Goal: Task Accomplishment & Management: Manage account settings

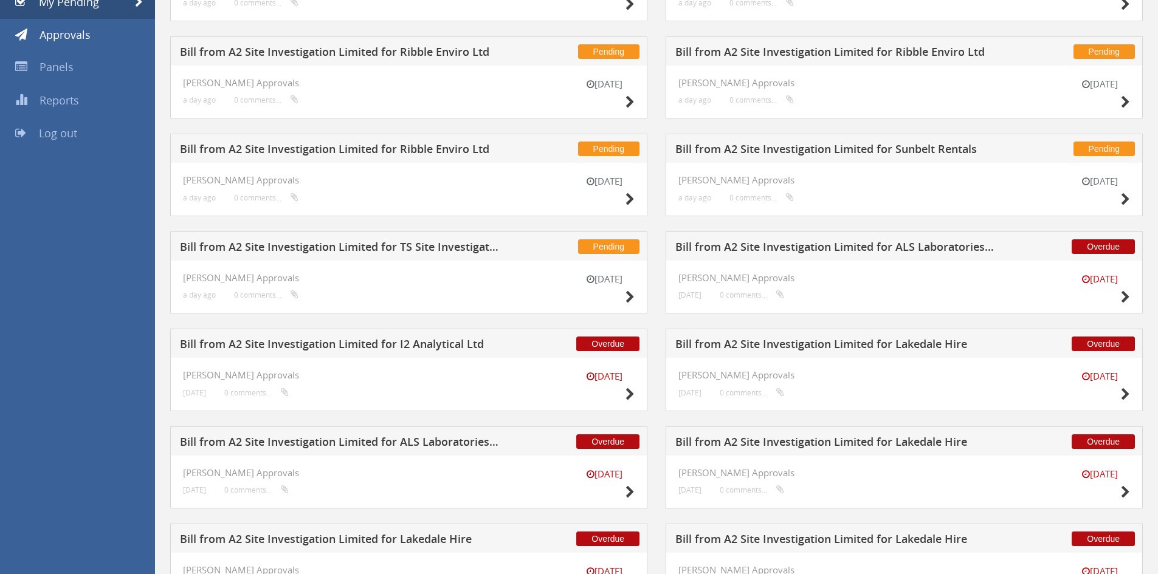
scroll to position [423, 0]
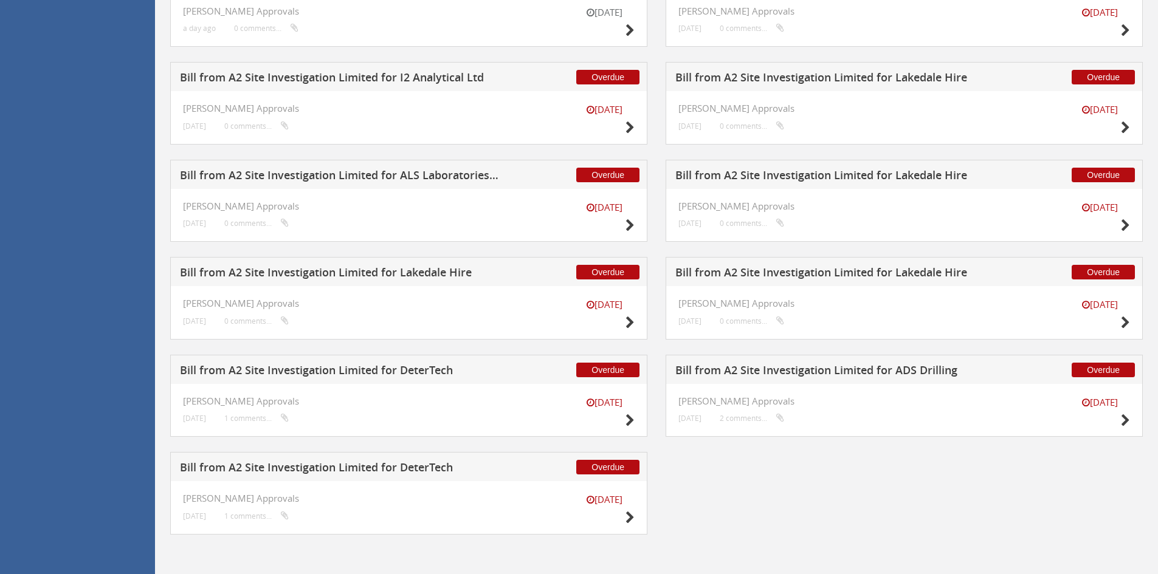
click at [868, 274] on h5 "Bill from A2 Site Investigation Limited for Lakedale Hire" at bounding box center [835, 274] width 320 height 15
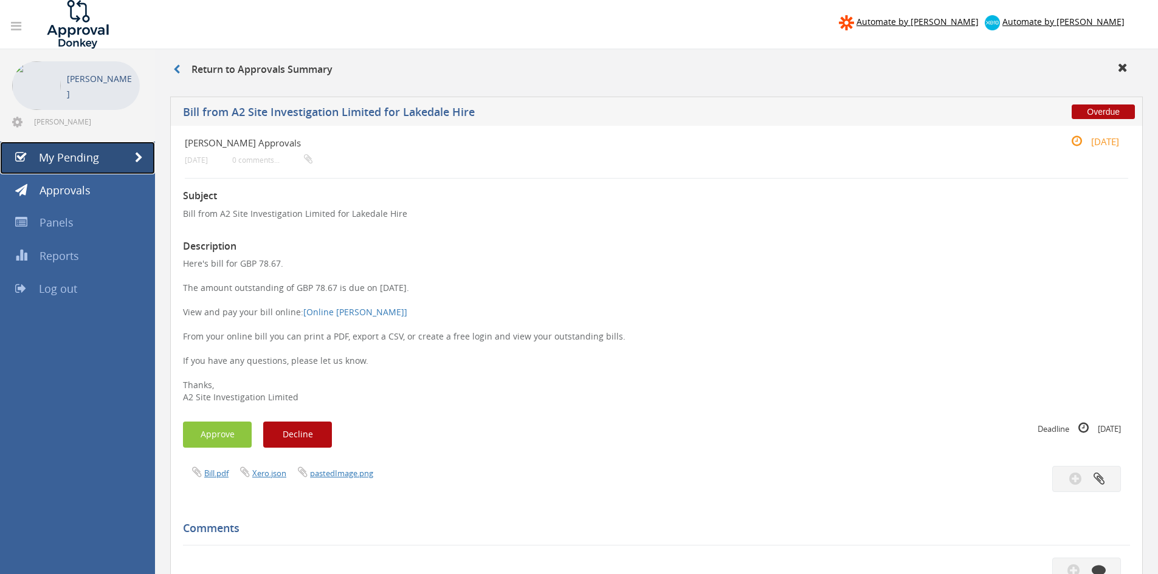
click at [80, 158] on span "My Pending" at bounding box center [69, 157] width 60 height 15
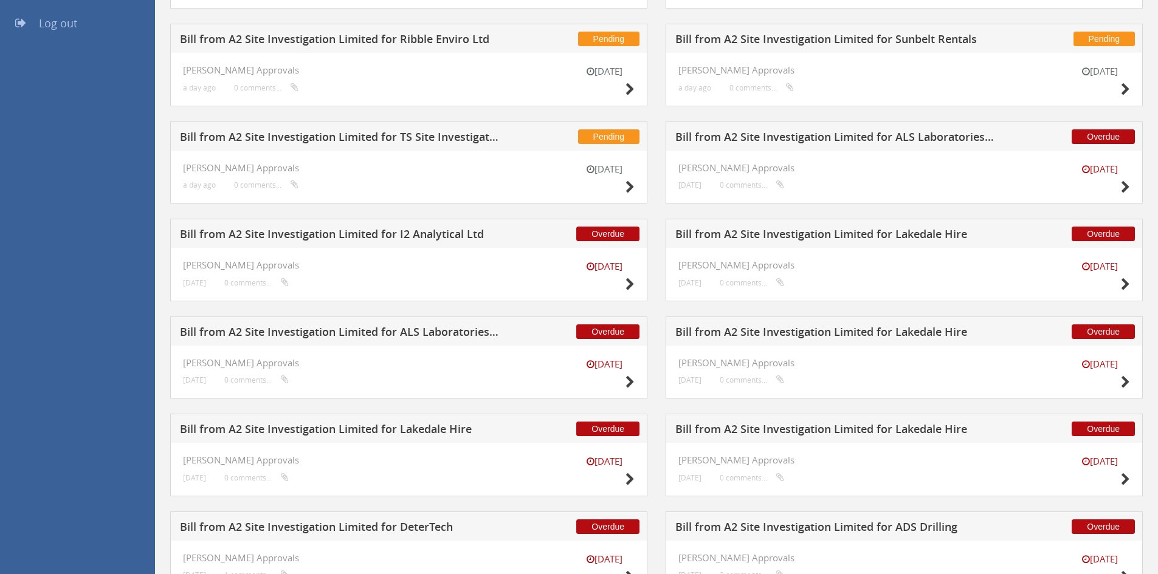
scroll to position [423, 0]
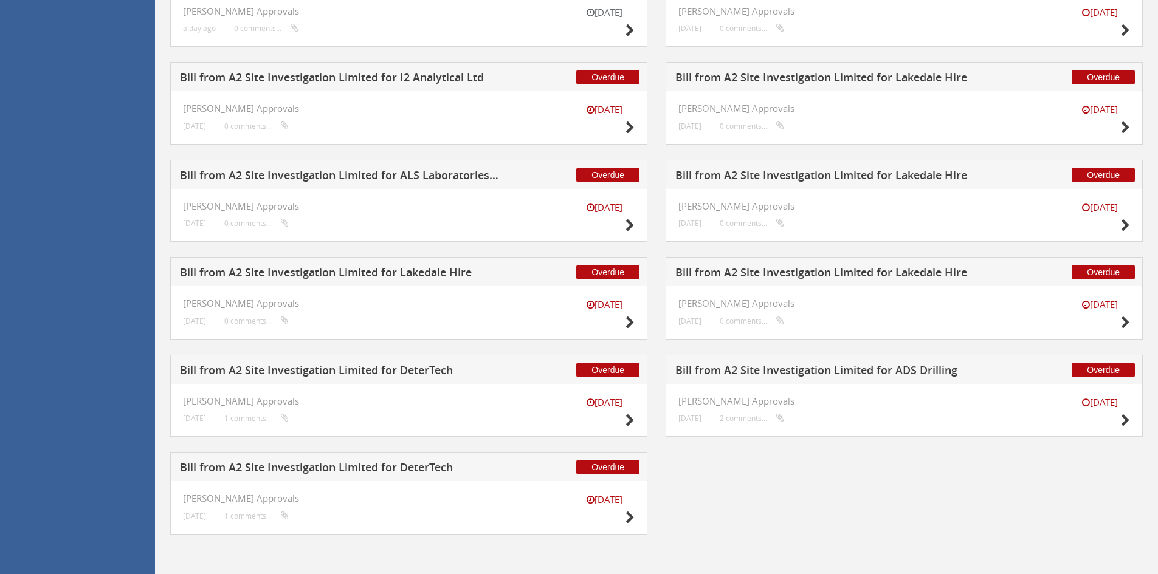
click at [410, 181] on h5 "Bill from A2 Site Investigation Limited for ALS Laboratories (UK) Ltd" at bounding box center [340, 177] width 320 height 15
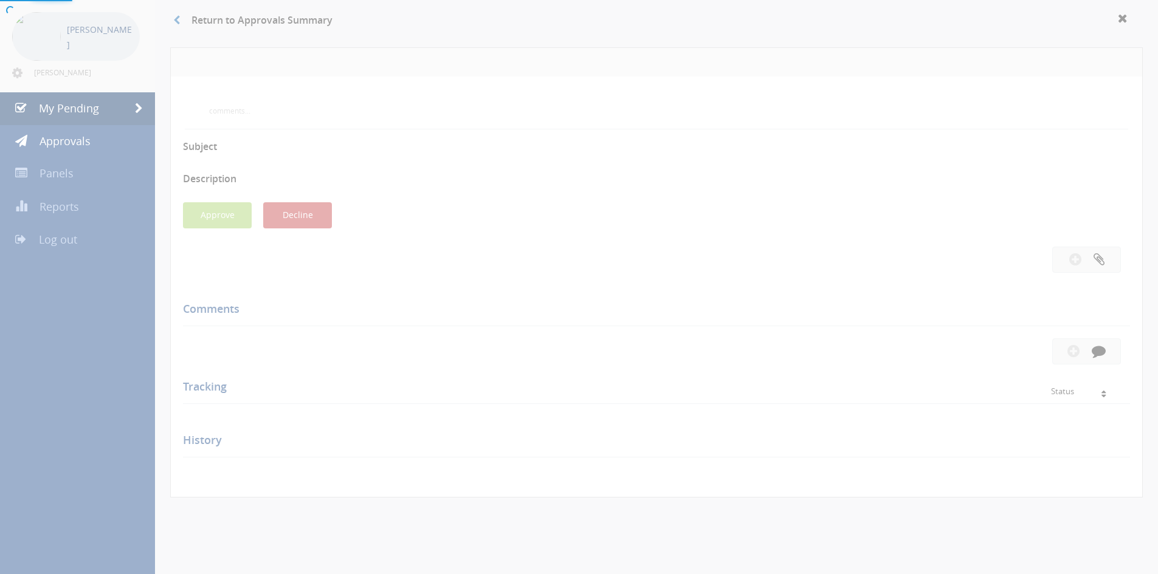
scroll to position [331, 0]
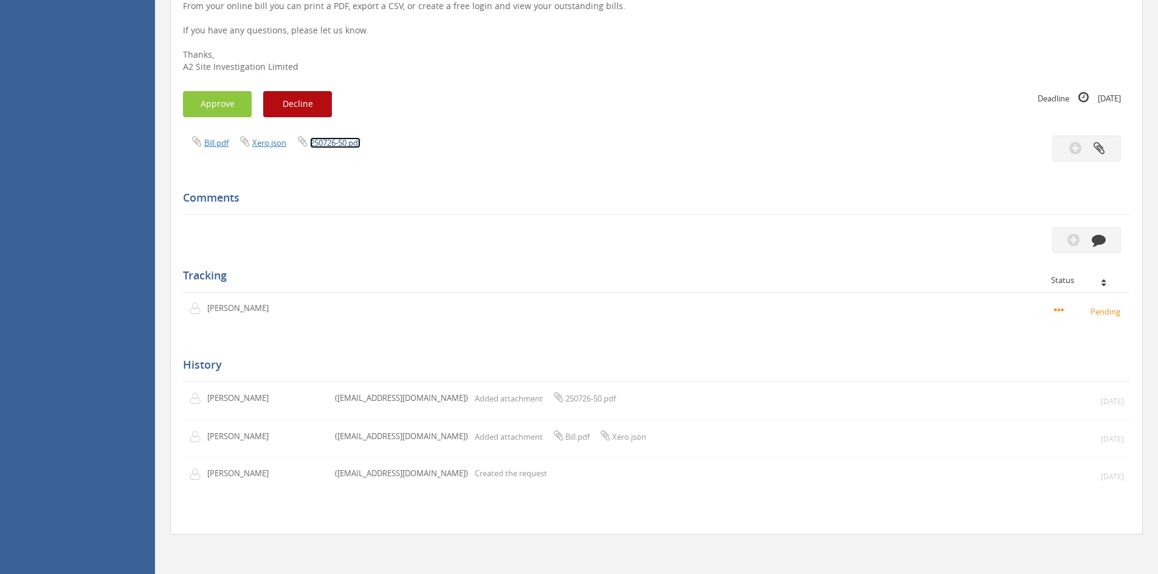
click at [333, 142] on link "250726-50.pdf" at bounding box center [335, 142] width 50 height 11
click at [217, 117] on button "Approve" at bounding box center [217, 104] width 69 height 26
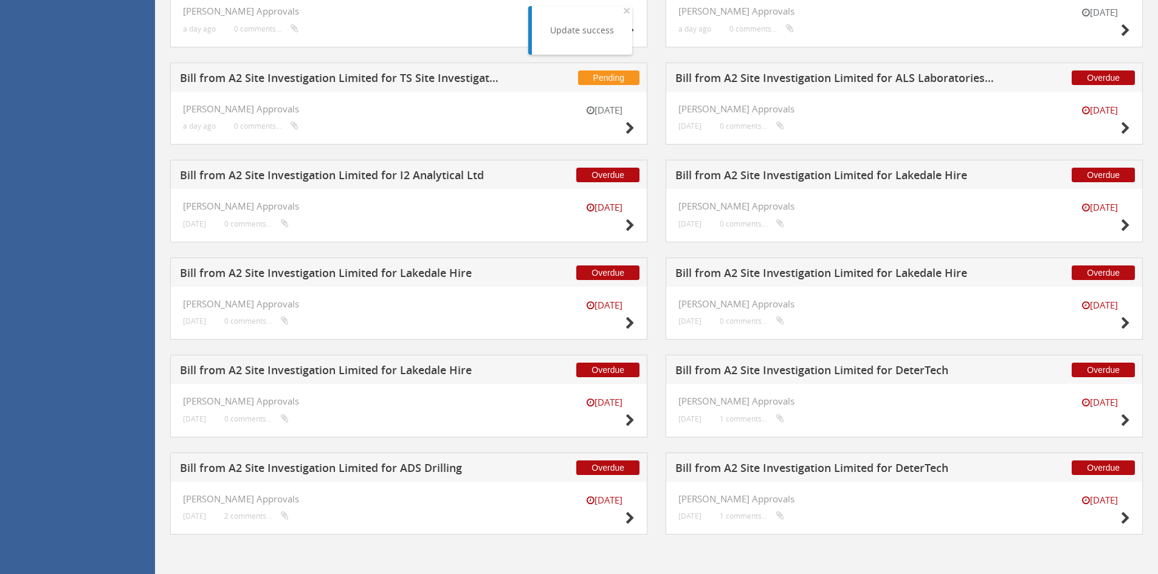
scroll to position [264, 0]
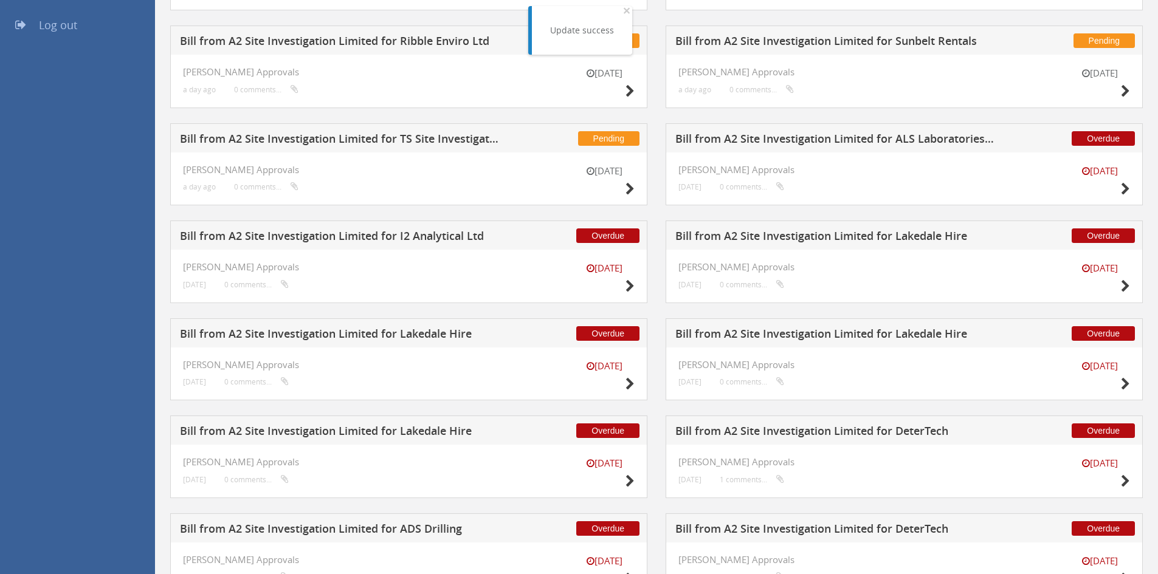
drag, startPoint x: 411, startPoint y: 235, endPoint x: 423, endPoint y: 247, distance: 17.2
click at [411, 235] on h5 "Bill from A2 Site Investigation Limited for I2 Analytical Ltd" at bounding box center [340, 237] width 320 height 15
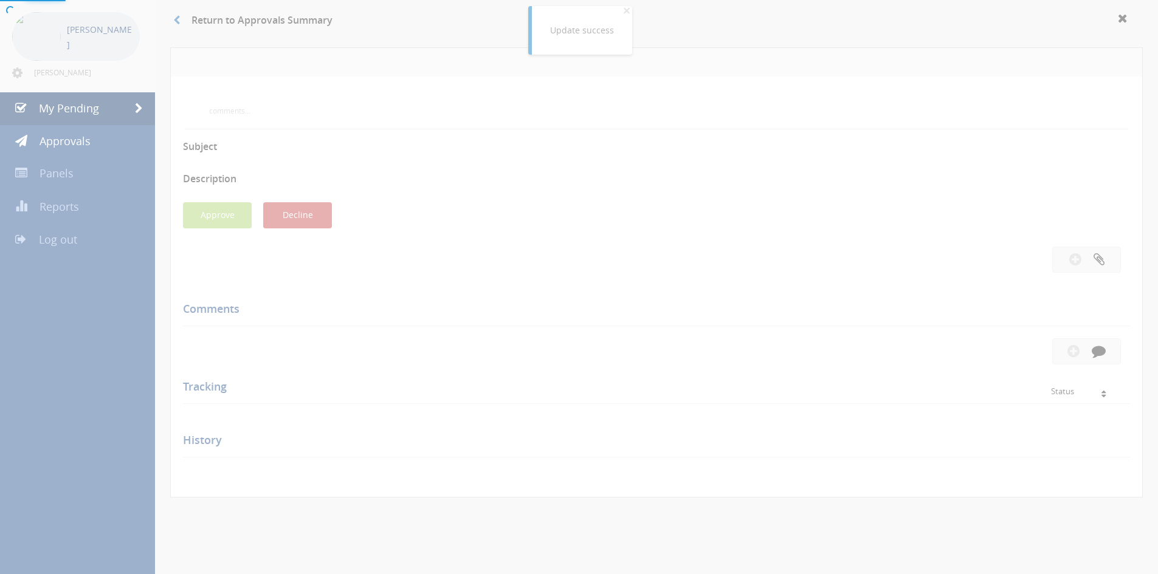
scroll to position [264, 0]
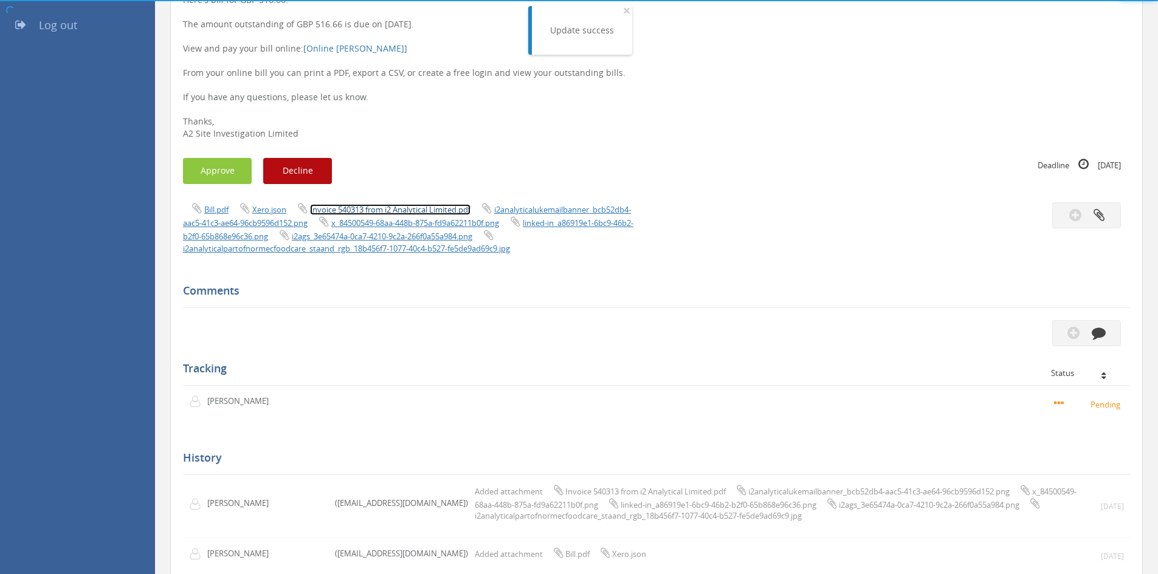
click at [347, 206] on link "Invoice 540313 from i2 Analytical Limited.pdf" at bounding box center [390, 209] width 160 height 11
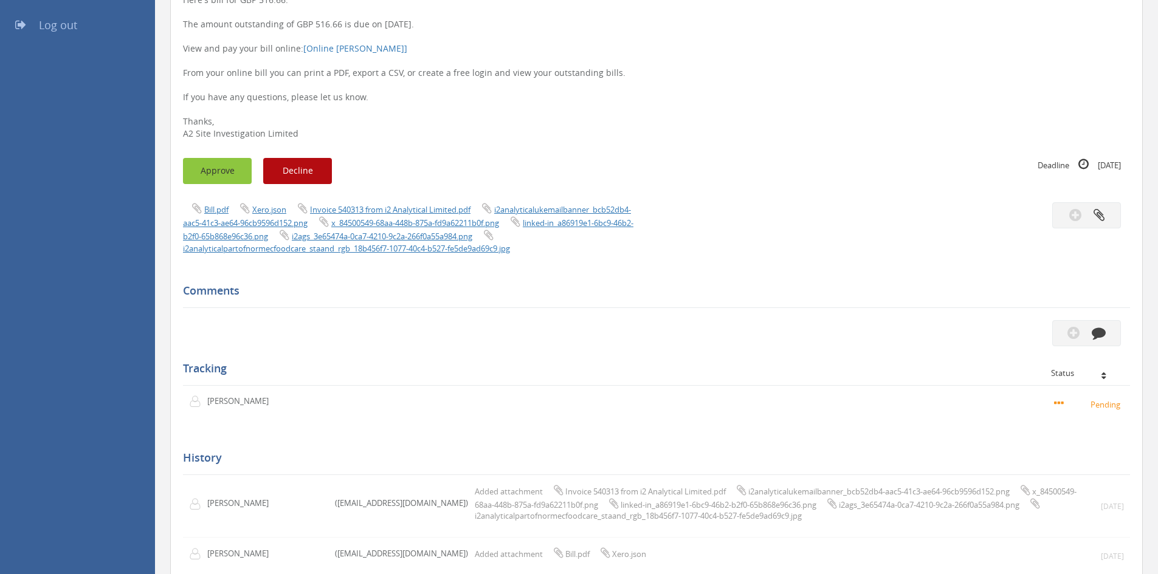
click at [224, 171] on button "Approve" at bounding box center [217, 171] width 69 height 26
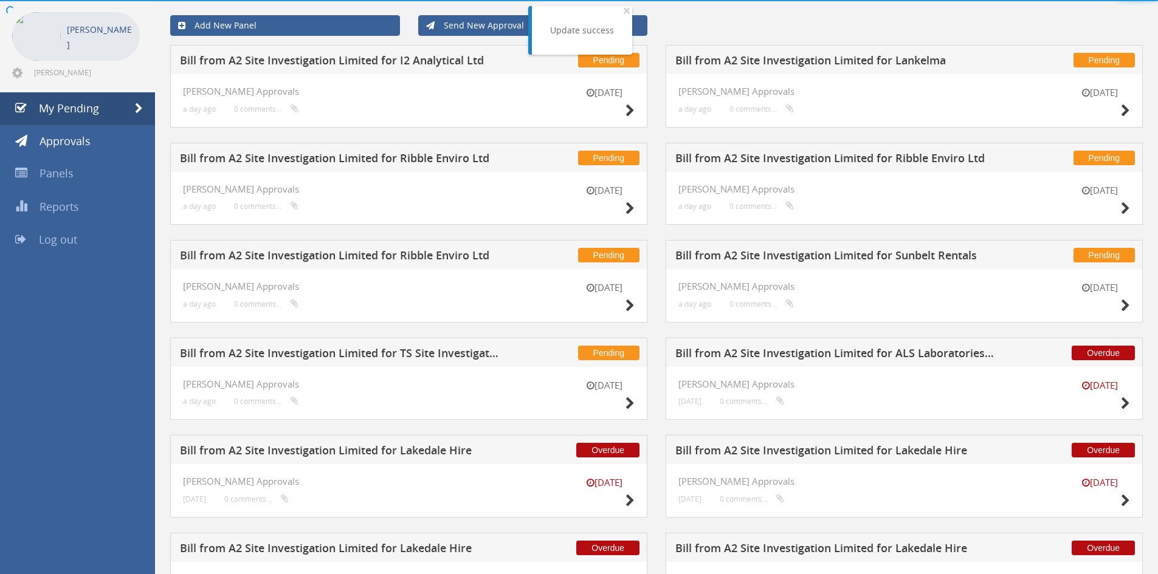
scroll to position [264, 0]
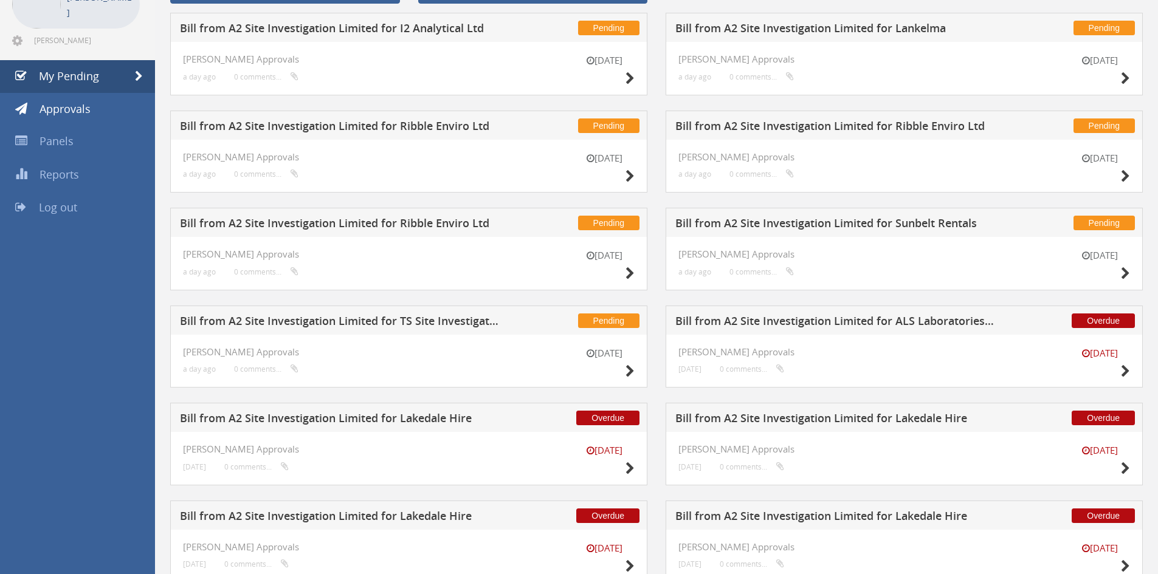
click at [772, 322] on h5 "Bill from A2 Site Investigation Limited for ALS Laboratories (UK) Ltd" at bounding box center [835, 323] width 320 height 15
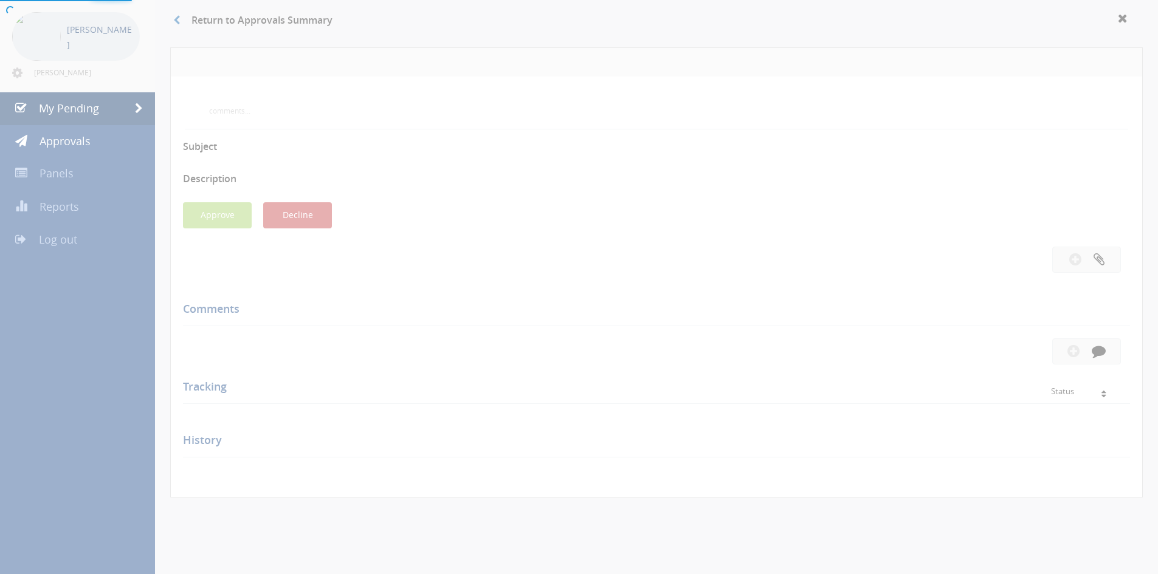
scroll to position [81, 0]
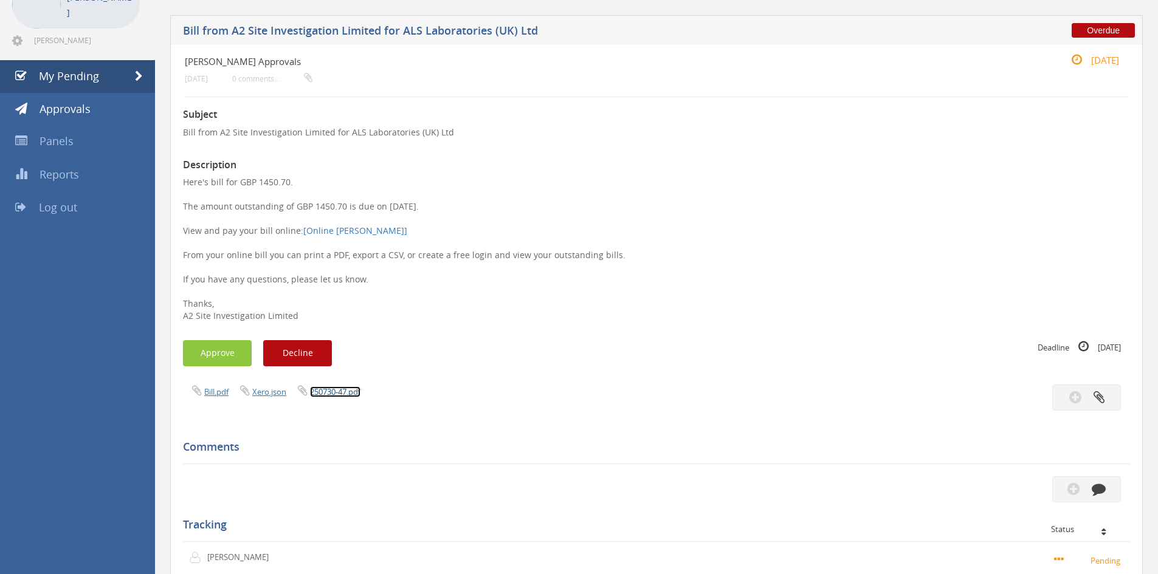
click at [320, 394] on link "250730-47.pdf" at bounding box center [335, 392] width 50 height 11
click at [216, 350] on button "Approve" at bounding box center [217, 353] width 69 height 26
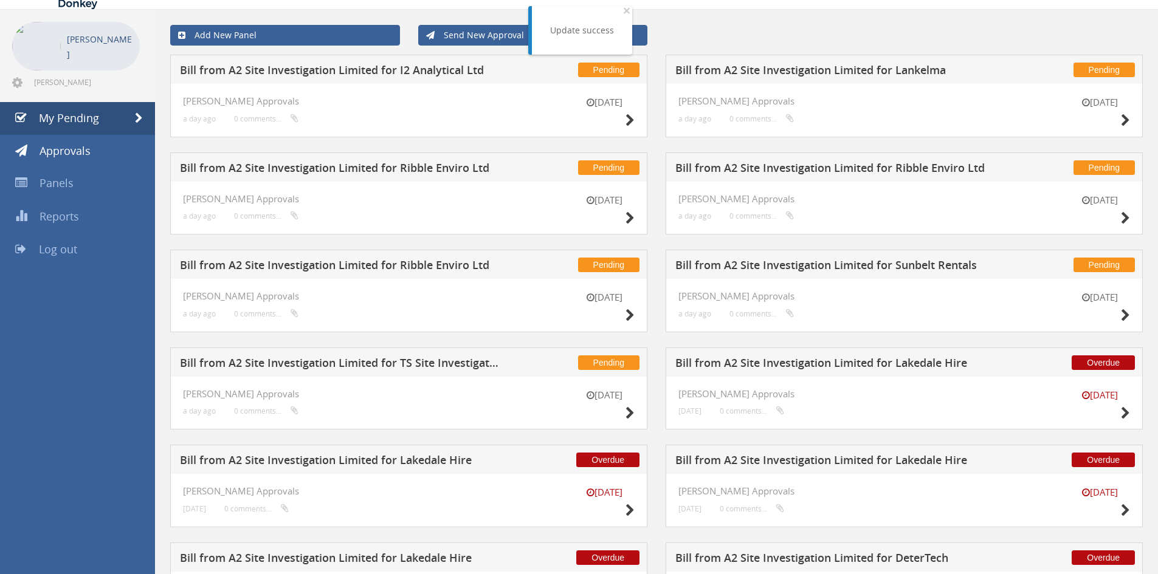
scroll to position [21, 0]
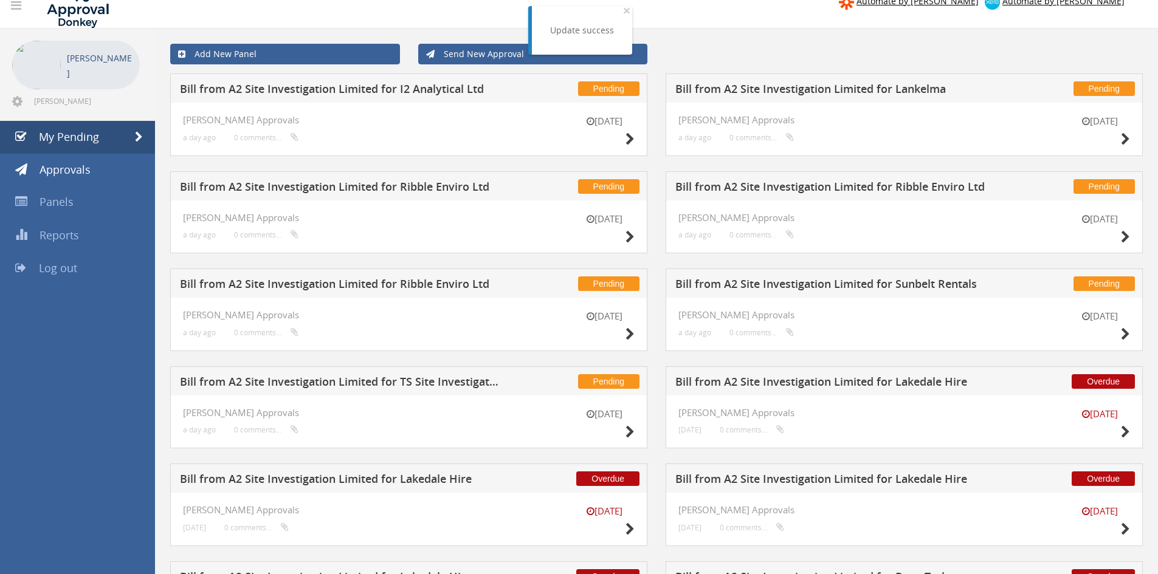
click at [424, 382] on h5 "Bill from A2 Site Investigation Limited for TS Site Investigation Ltd" at bounding box center [340, 383] width 320 height 15
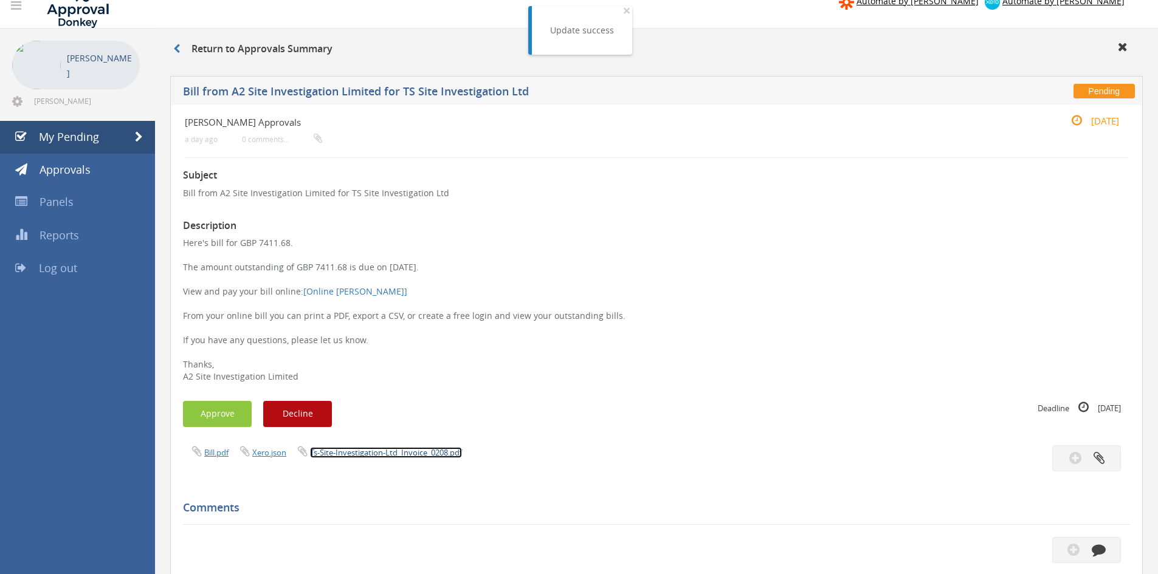
click at [374, 455] on link "Ts-Site-Investigation-Ltd_Invoice_0208.pdf" at bounding box center [386, 452] width 152 height 11
click at [219, 409] on button "Approve" at bounding box center [217, 414] width 69 height 26
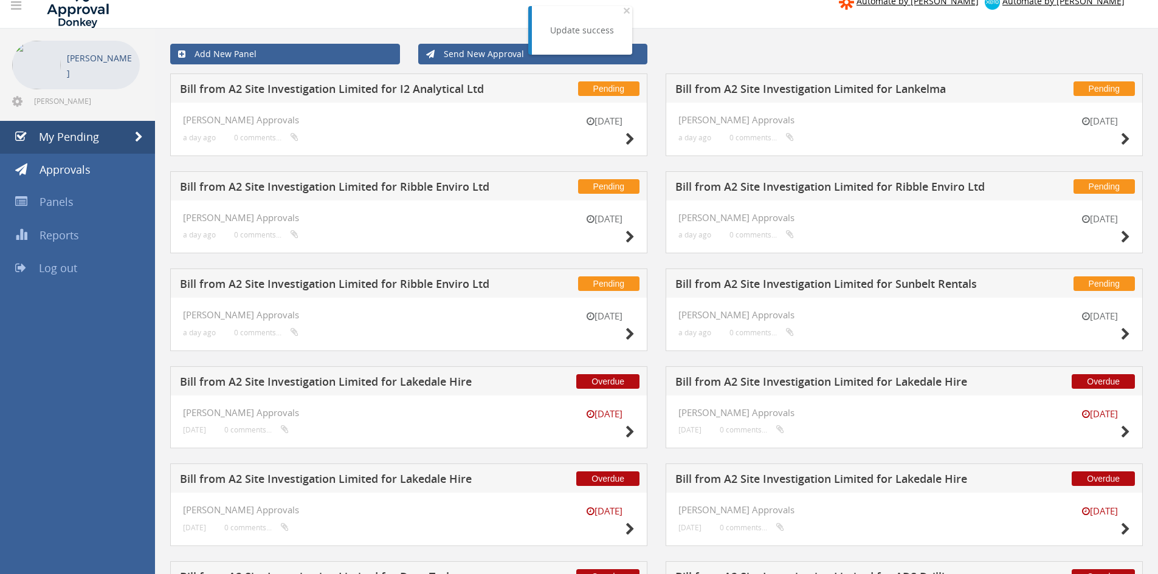
click at [827, 88] on h5 "Bill from A2 Site Investigation Limited for Lankelma" at bounding box center [835, 90] width 320 height 15
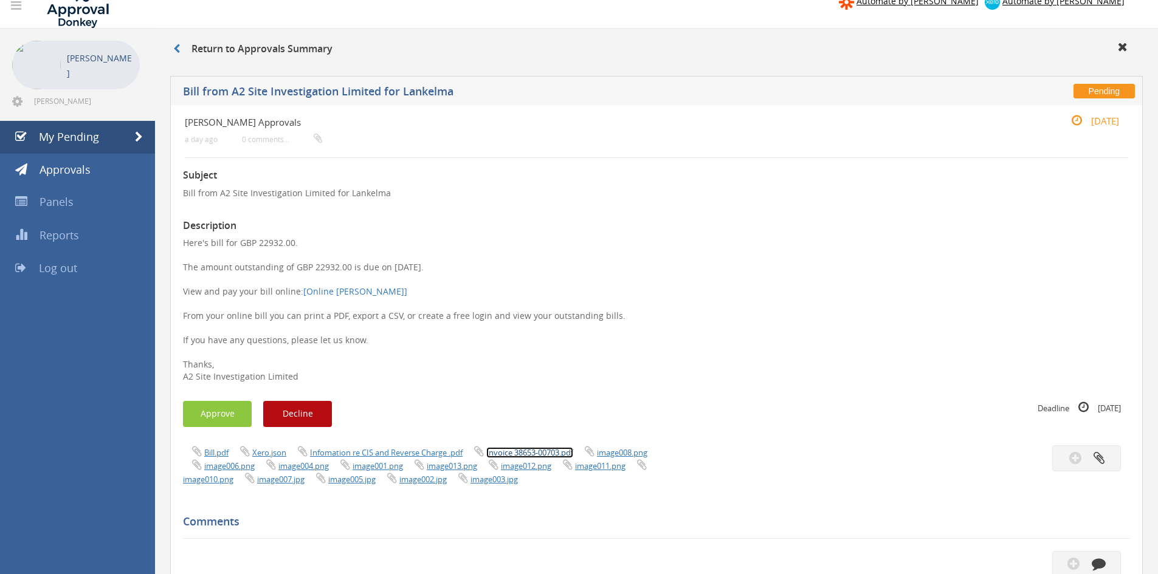
click at [512, 452] on link "Invoice 38653-00703.pdf" at bounding box center [529, 452] width 87 height 11
click at [540, 446] on div "Bill.pdf Xero.json Infomation re CIS and Reverse Charge .pdf Invoice 38653-0070…" at bounding box center [415, 466] width 483 height 40
click at [540, 453] on link "Invoice 38653-00703.pdf" at bounding box center [529, 452] width 87 height 11
click at [223, 409] on button "Approve" at bounding box center [217, 414] width 69 height 26
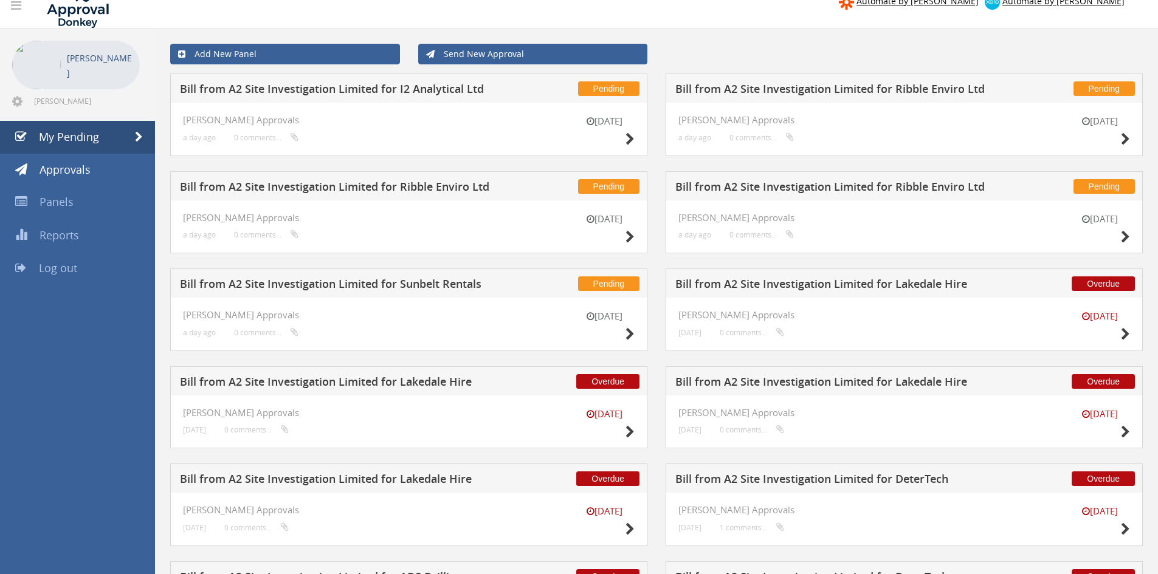
click at [851, 186] on h5 "Bill from A2 Site Investigation Limited for Ribble Enviro Ltd" at bounding box center [835, 188] width 320 height 15
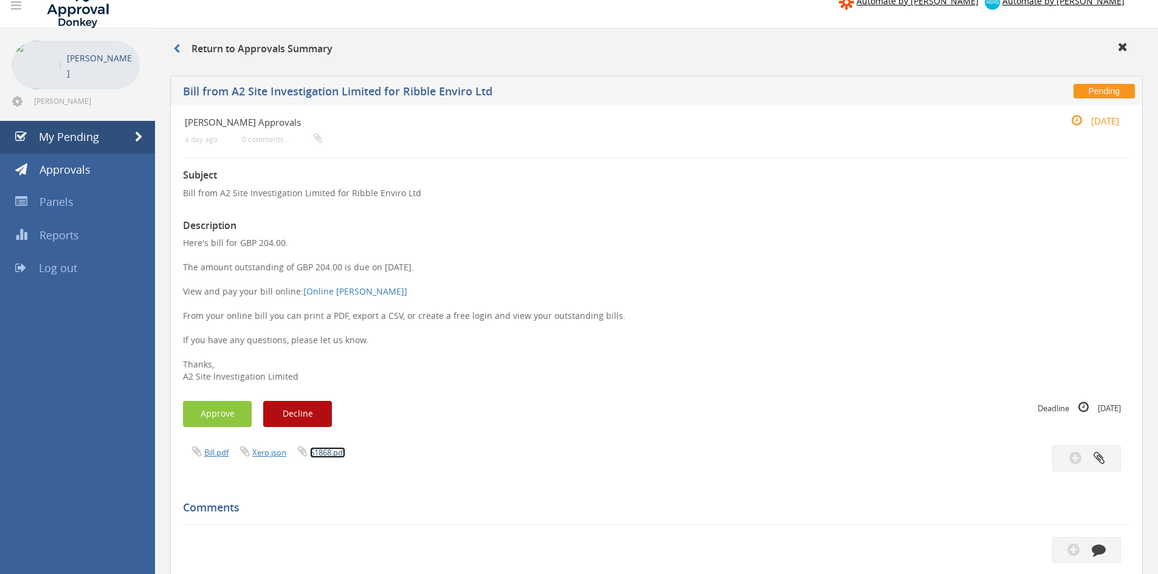
click at [331, 457] on link "61868.pdf" at bounding box center [327, 452] width 35 height 11
click at [1080, 552] on icon "button" at bounding box center [1074, 550] width 12 height 14
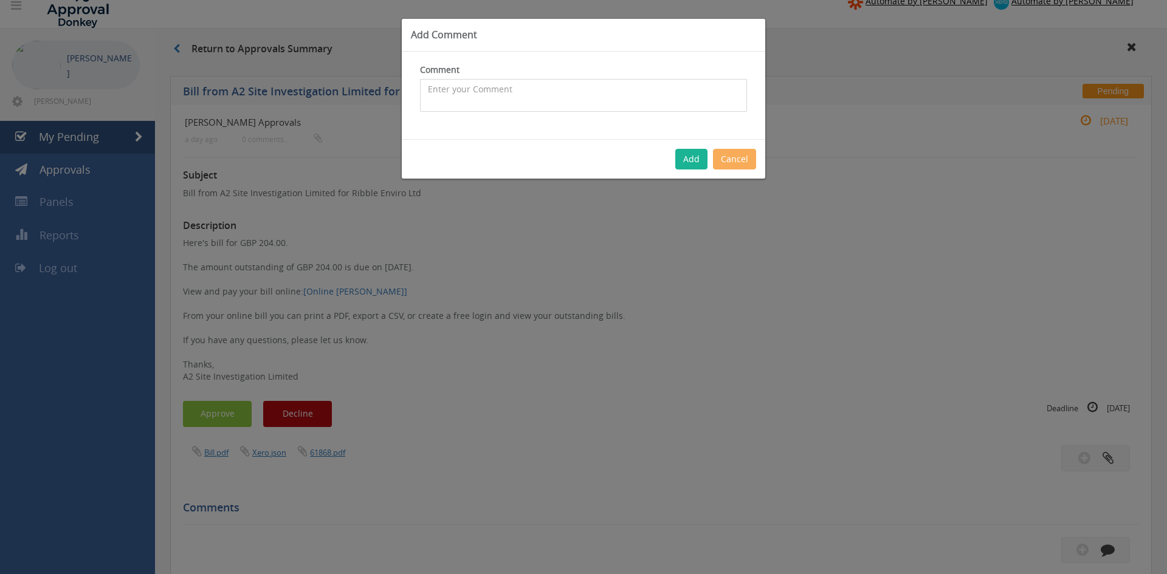
click at [485, 83] on textarea at bounding box center [583, 95] width 327 height 33
type textarea "Total to be credited - do not pay"
click at [692, 156] on button "Add" at bounding box center [691, 159] width 32 height 21
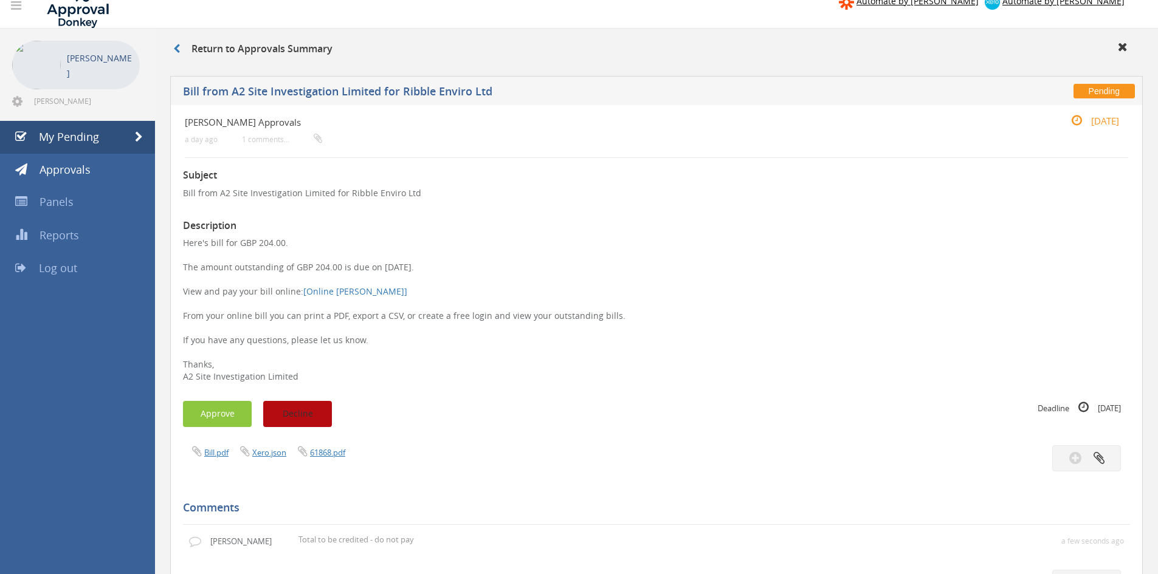
click at [294, 410] on button "Decline" at bounding box center [297, 414] width 69 height 26
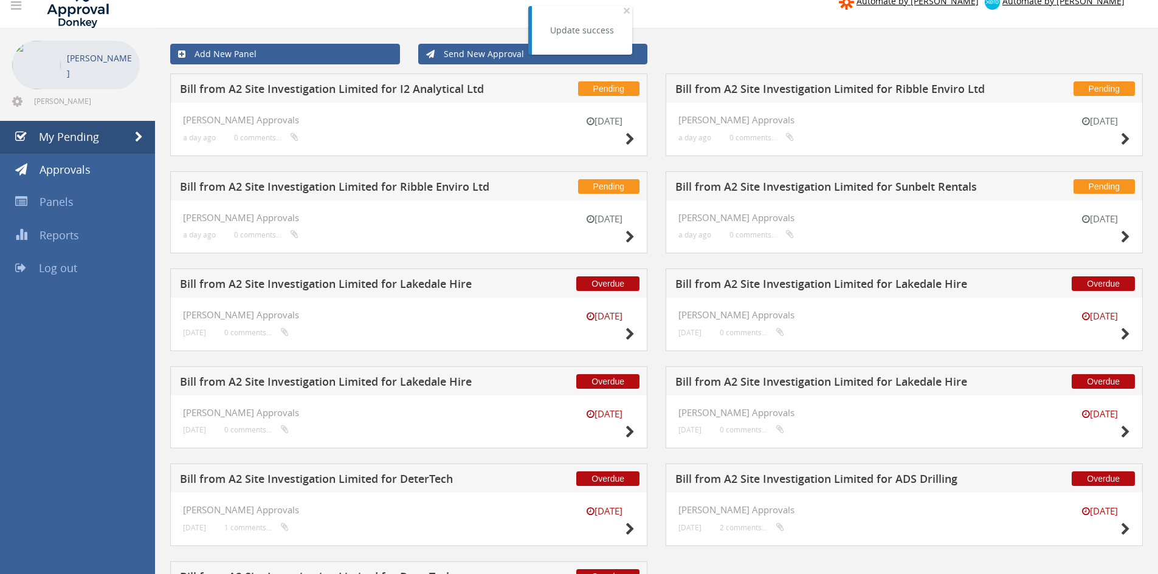
click at [457, 188] on h5 "Bill from A2 Site Investigation Limited for Ribble Enviro Ltd" at bounding box center [340, 188] width 320 height 15
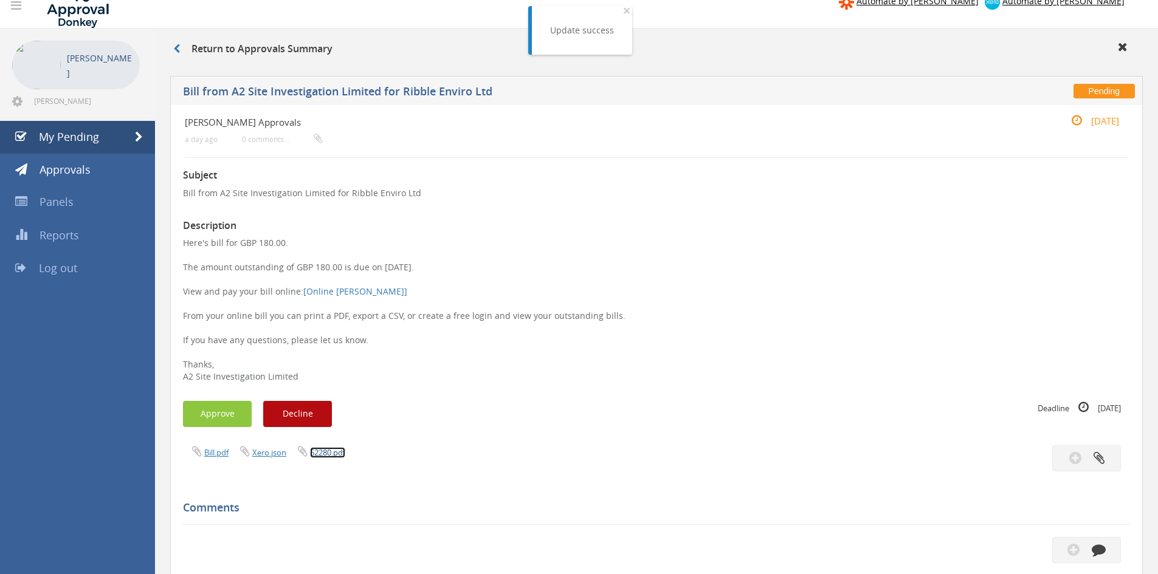
click at [323, 454] on link "62280.pdf" at bounding box center [327, 452] width 35 height 11
click at [1095, 551] on icon "button" at bounding box center [1099, 550] width 14 height 14
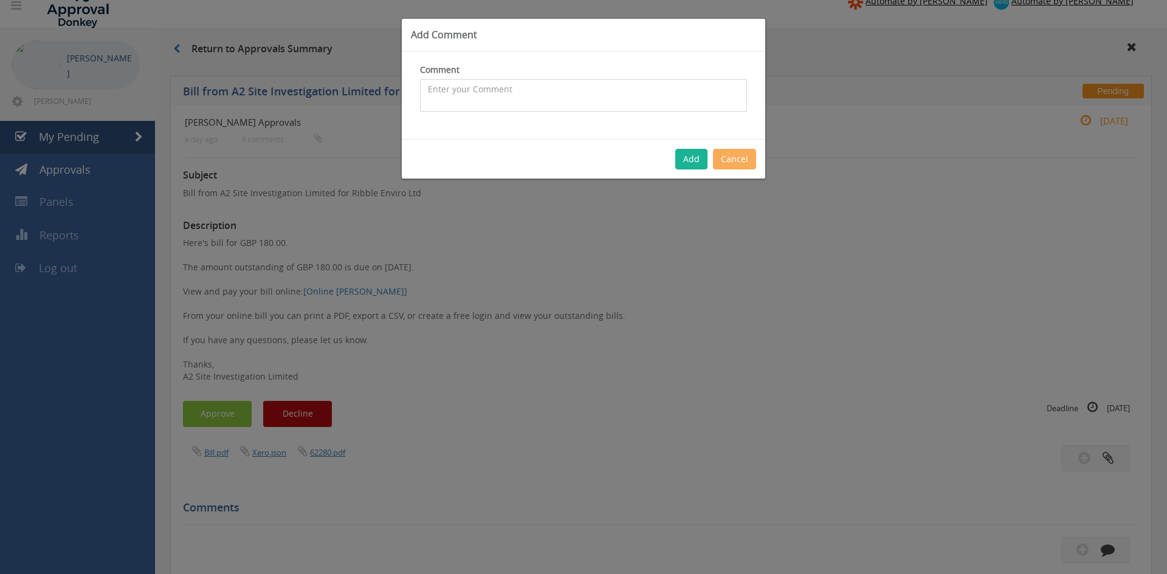
click at [528, 94] on textarea at bounding box center [583, 95] width 327 height 33
type textarea "Total to be credited - do not pay"
click at [693, 159] on button "Add" at bounding box center [691, 159] width 32 height 21
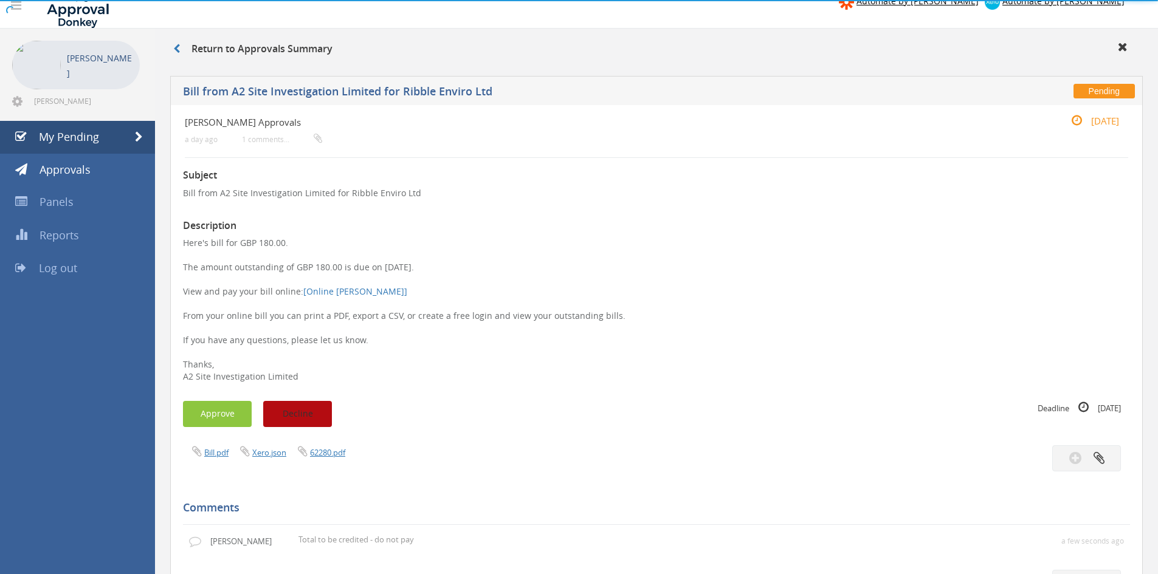
click at [303, 426] on button "Decline" at bounding box center [297, 414] width 69 height 26
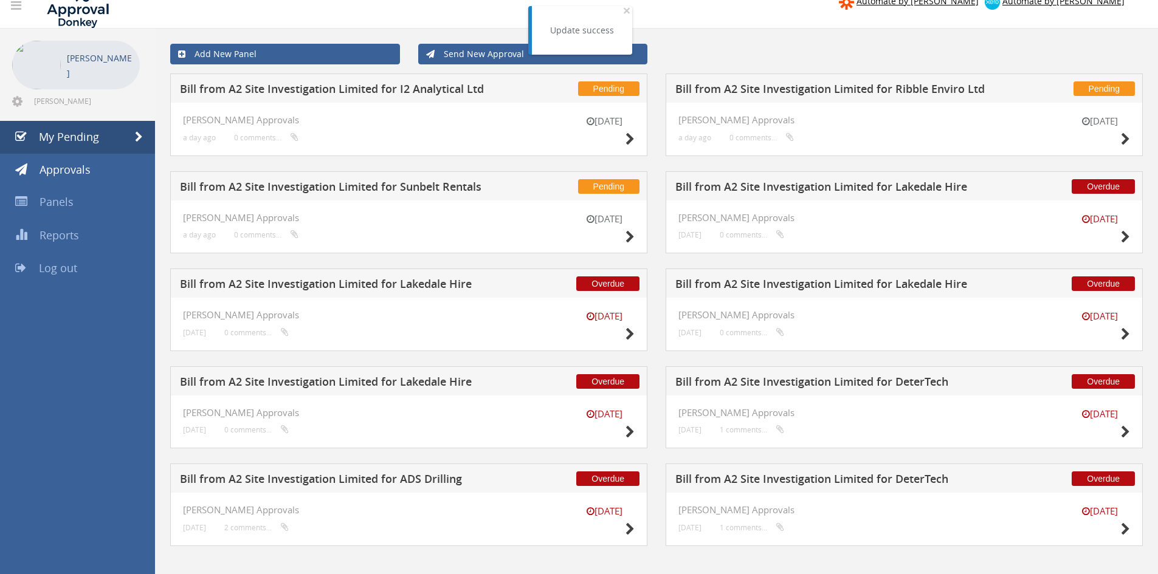
click at [780, 85] on h5 "Bill from A2 Site Investigation Limited for Ribble Enviro Ltd" at bounding box center [835, 90] width 320 height 15
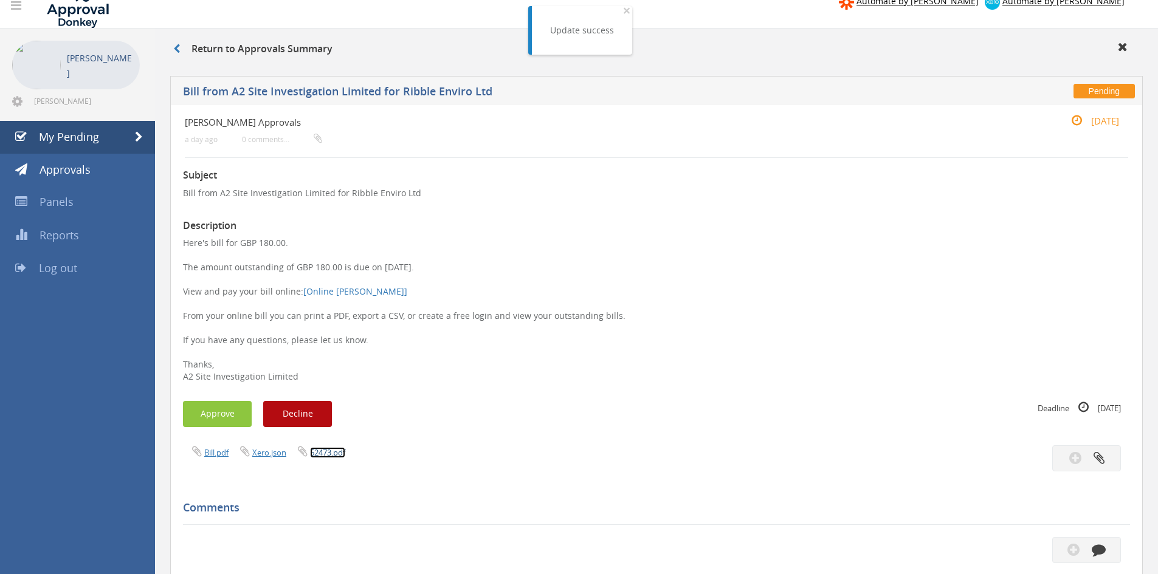
click at [323, 449] on link "62473.pdf" at bounding box center [327, 452] width 35 height 11
click at [1095, 548] on icon "button" at bounding box center [1099, 550] width 14 height 14
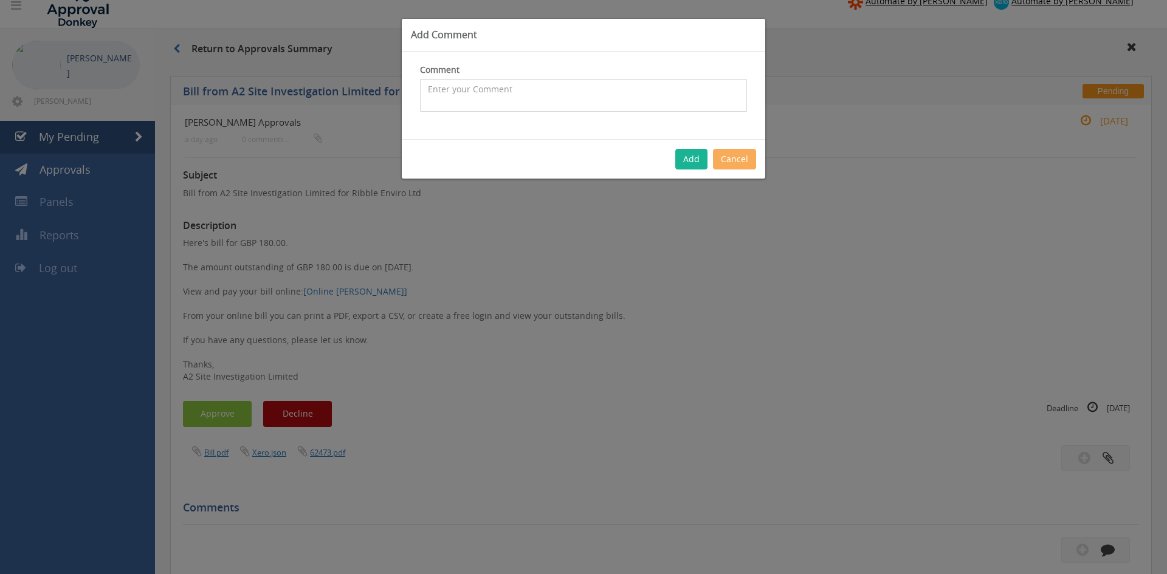
click at [506, 92] on textarea at bounding box center [583, 95] width 327 height 33
type textarea "Total to be credited - do not pay"
click at [680, 162] on button "Add" at bounding box center [691, 159] width 32 height 21
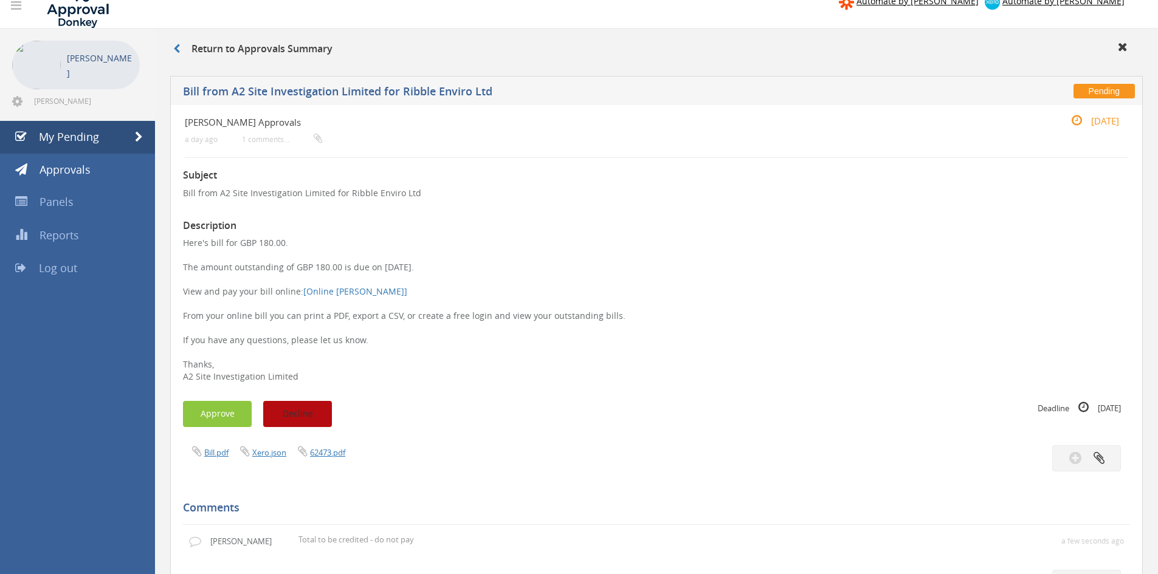
click at [291, 414] on button "Decline" at bounding box center [297, 414] width 69 height 26
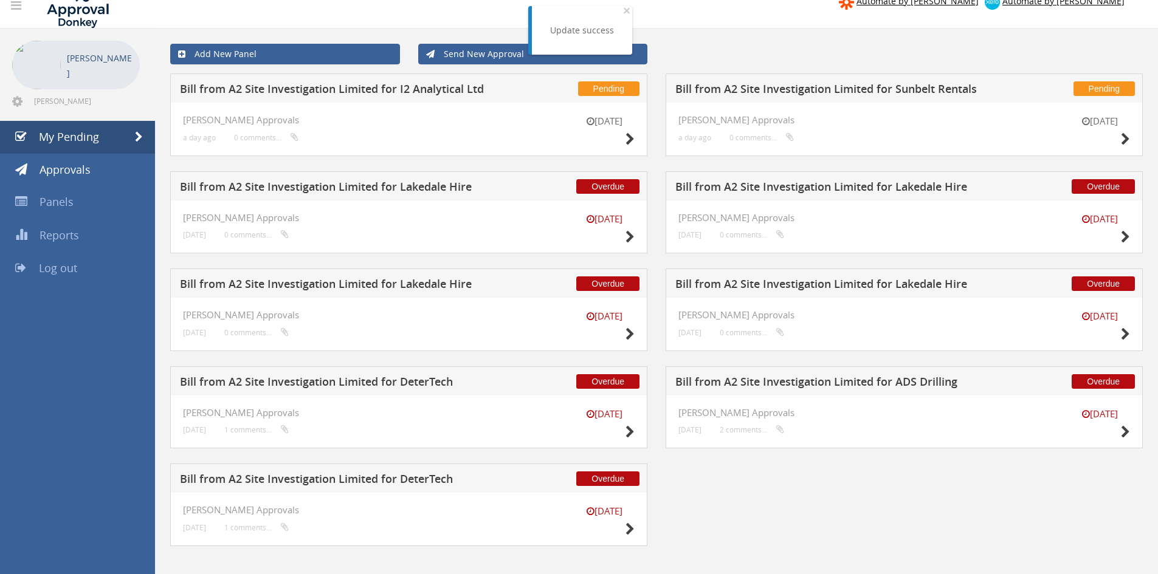
click at [382, 91] on h5 "Bill from A2 Site Investigation Limited for I2 Analytical Ltd" at bounding box center [340, 90] width 320 height 15
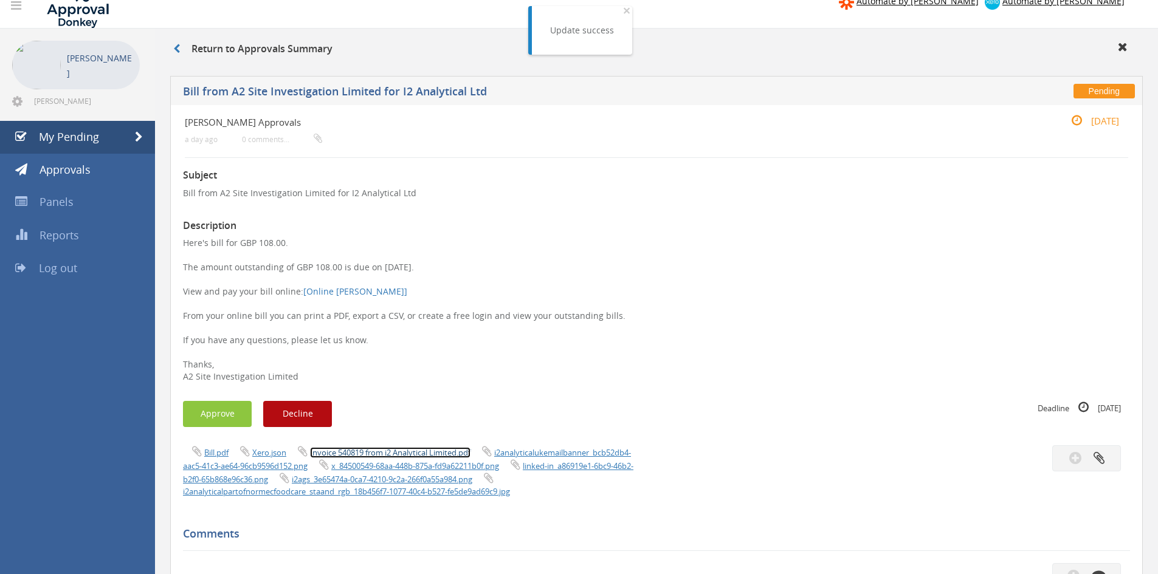
click at [407, 452] on link "Invoice 540819 from i2 Analytical Limited.pdf" at bounding box center [390, 452] width 160 height 11
click at [224, 412] on button "Approve" at bounding box center [217, 414] width 69 height 26
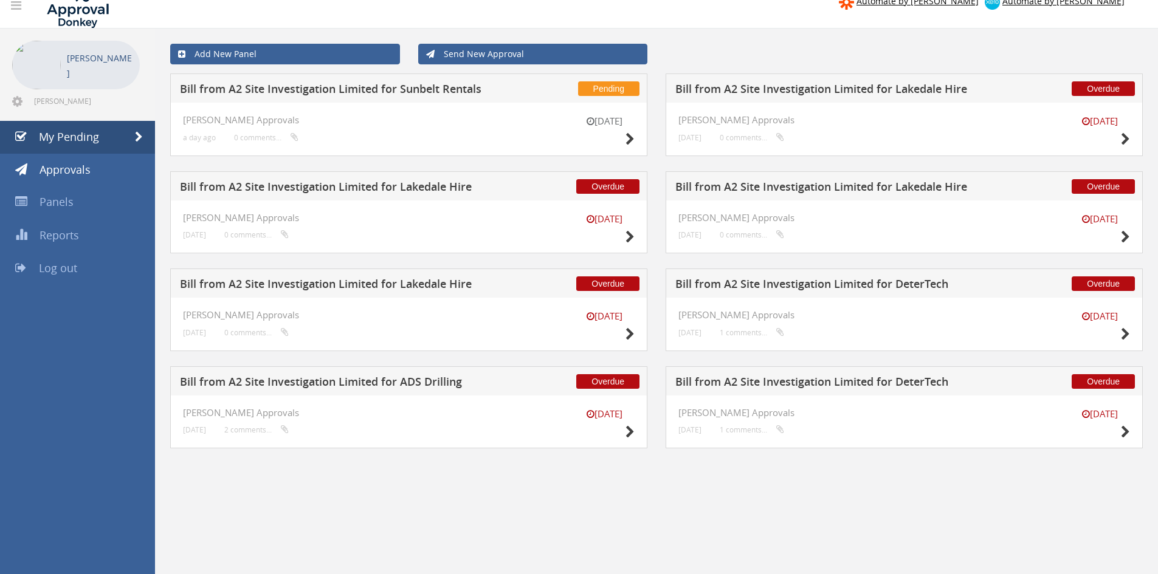
click at [409, 90] on h5 "Bill from A2 Site Investigation Limited for Sunbelt Rentals" at bounding box center [340, 90] width 320 height 15
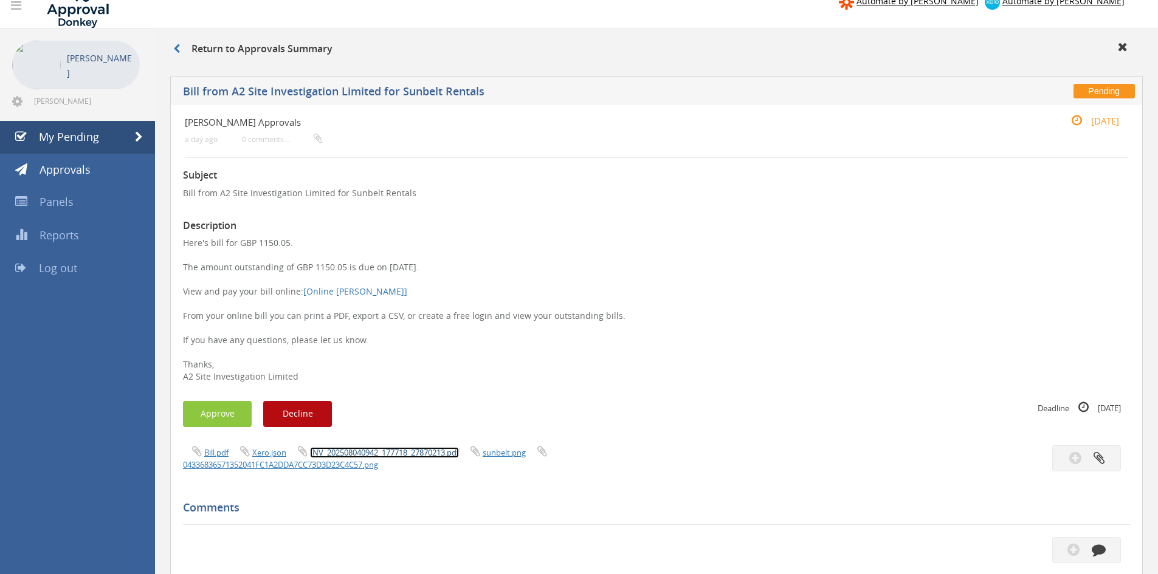
click at [374, 451] on link "INV_202508040942_177718_27870213.pdf" at bounding box center [384, 452] width 149 height 11
click at [1088, 550] on button "button" at bounding box center [1086, 550] width 69 height 26
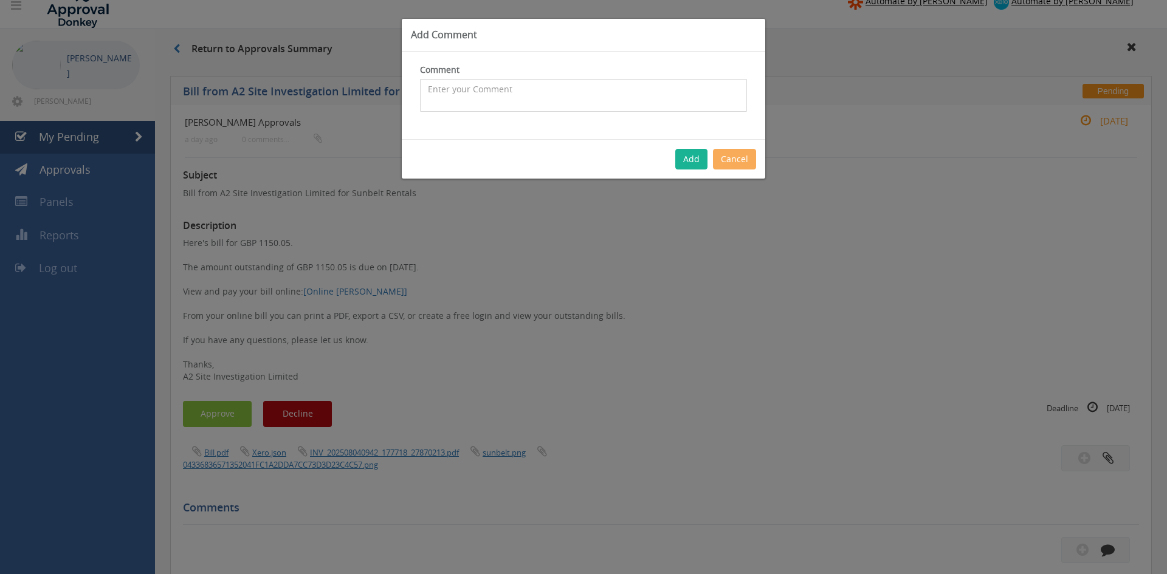
click at [523, 100] on textarea at bounding box center [583, 95] width 327 height 33
type textarea "In discussions with Sunbelt - do not pay"
click at [695, 164] on button "Add" at bounding box center [691, 159] width 32 height 21
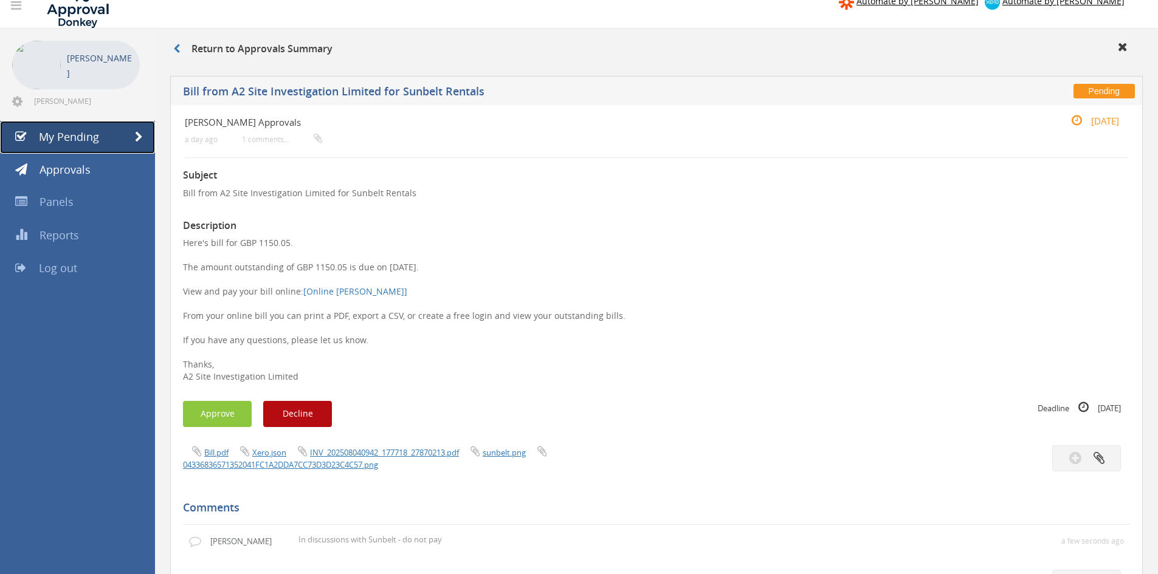
click at [67, 136] on span "My Pending" at bounding box center [69, 136] width 60 height 15
